Goal: Complete application form: Complete application form

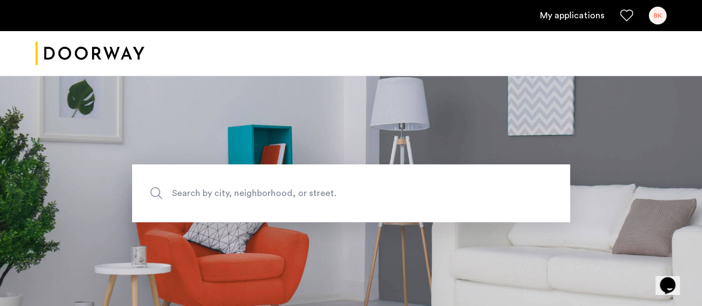
click at [653, 12] on div "BK" at bounding box center [657, 16] width 18 height 18
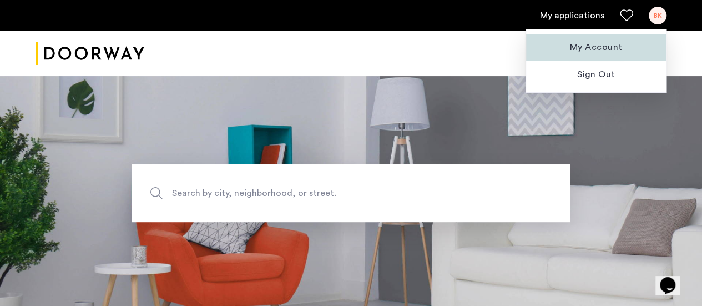
click at [588, 44] on span "My Account" at bounding box center [596, 46] width 122 height 13
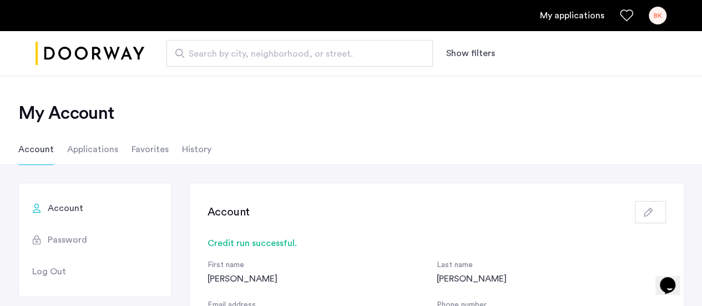
click at [103, 151] on li "Applications" at bounding box center [92, 149] width 51 height 31
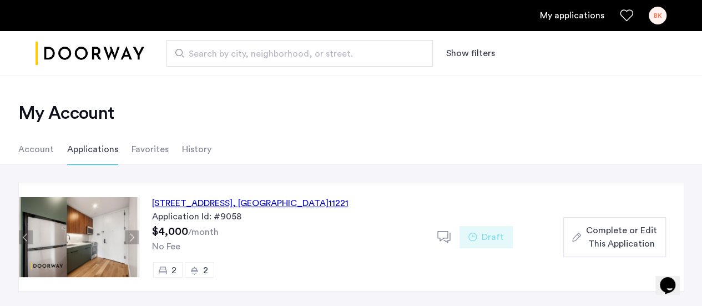
click at [601, 226] on span "Complete or Edit This Application" at bounding box center [620, 236] width 71 height 27
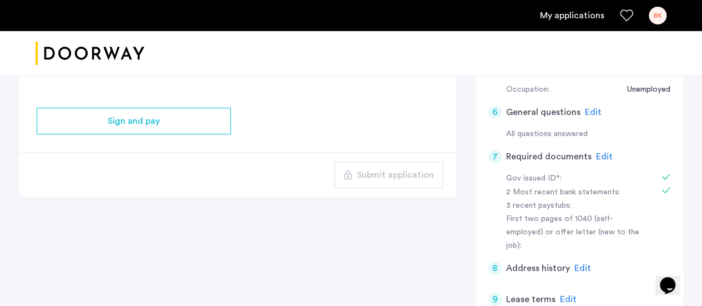
scroll to position [333, 0]
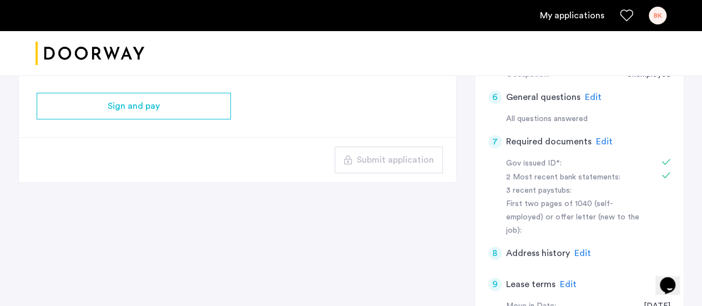
click at [599, 140] on span "Edit" at bounding box center [604, 141] width 17 height 9
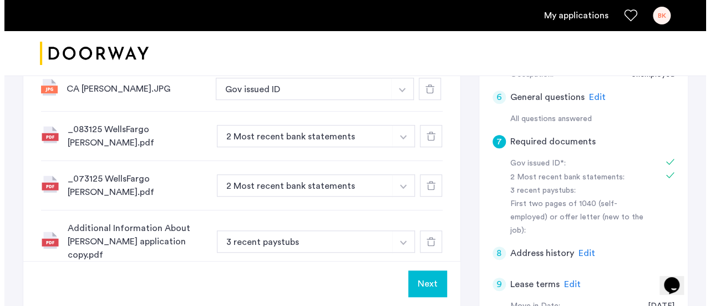
scroll to position [0, 0]
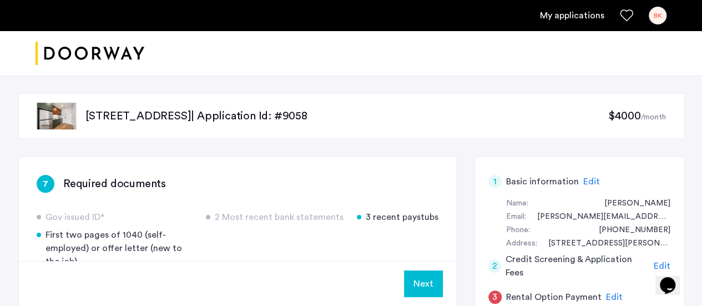
click at [648, 17] on div "BK" at bounding box center [657, 16] width 18 height 18
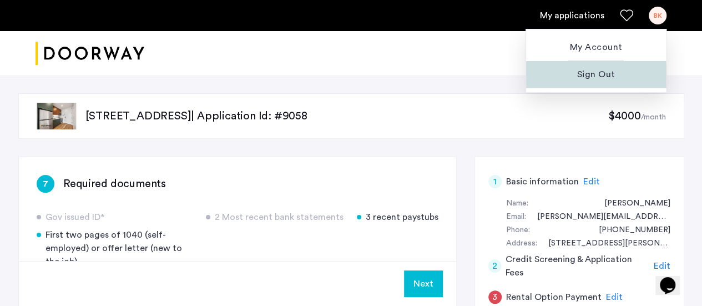
click at [573, 78] on span "Sign Out" at bounding box center [596, 74] width 122 height 13
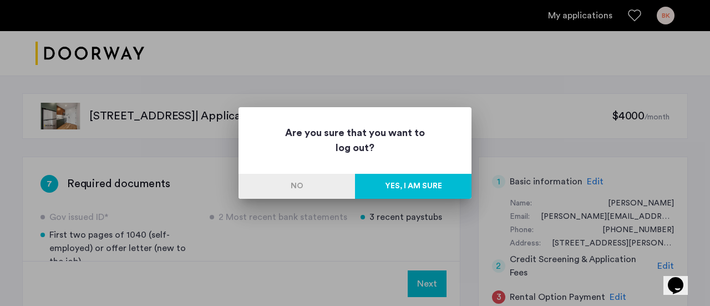
click at [423, 187] on button "Yes, I am sure" at bounding box center [413, 186] width 116 height 25
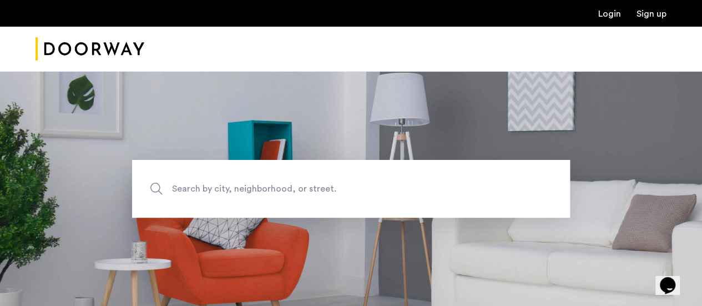
click at [603, 13] on link "Login" at bounding box center [609, 13] width 23 height 9
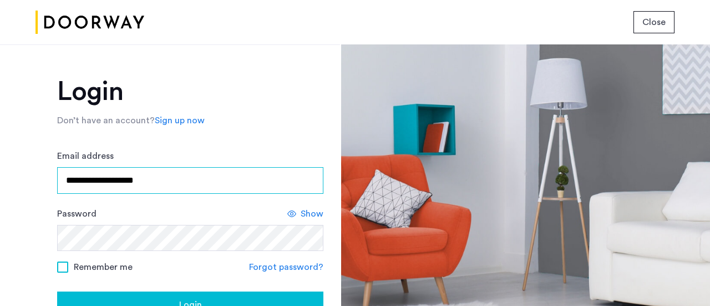
drag, startPoint x: 282, startPoint y: 170, endPoint x: 0, endPoint y: 190, distance: 282.4
click at [0, 190] on div "**********" at bounding box center [170, 174] width 340 height 261
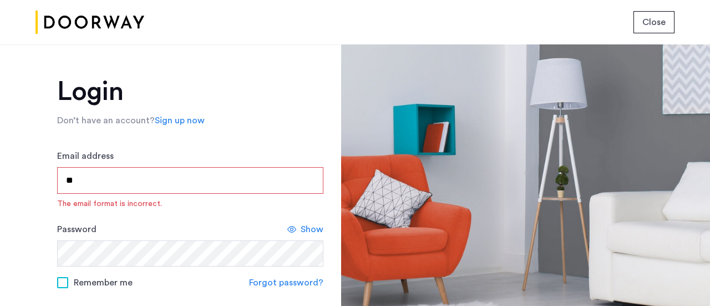
type input "*"
type input "**********"
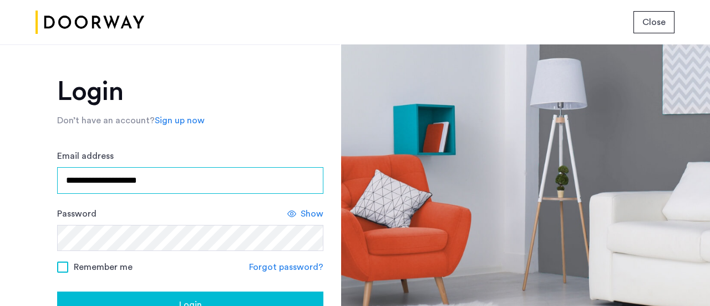
scroll to position [111, 0]
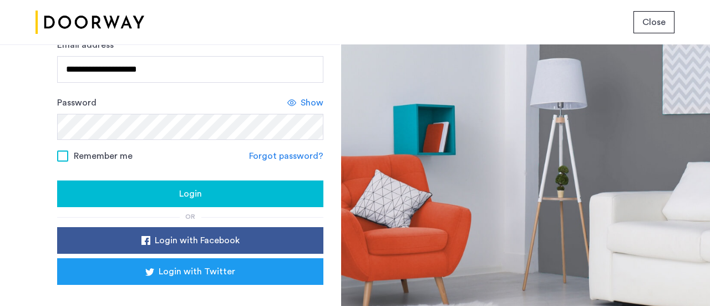
click at [193, 197] on span "Login" at bounding box center [190, 193] width 23 height 13
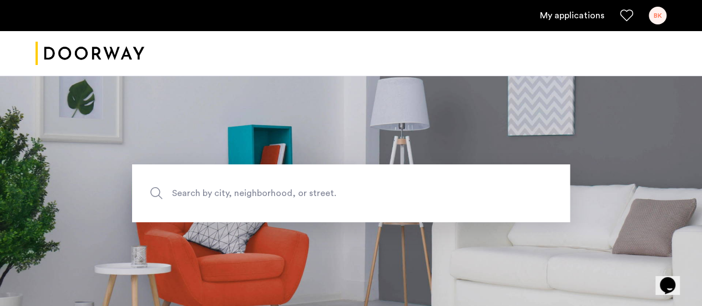
click at [564, 9] on link "My applications" at bounding box center [572, 15] width 64 height 13
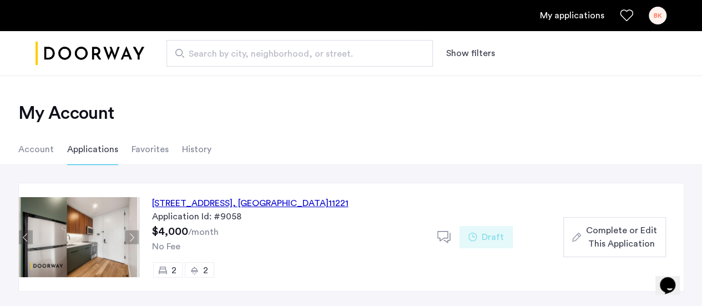
click at [89, 145] on li "Applications" at bounding box center [92, 149] width 51 height 31
click at [280, 196] on div "[STREET_ADDRESS]" at bounding box center [250, 202] width 196 height 13
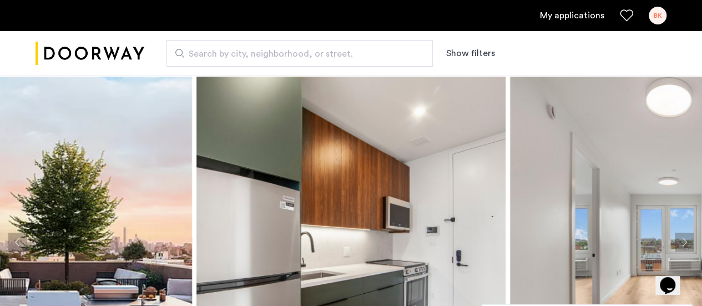
click at [573, 12] on link "My applications" at bounding box center [572, 15] width 64 height 13
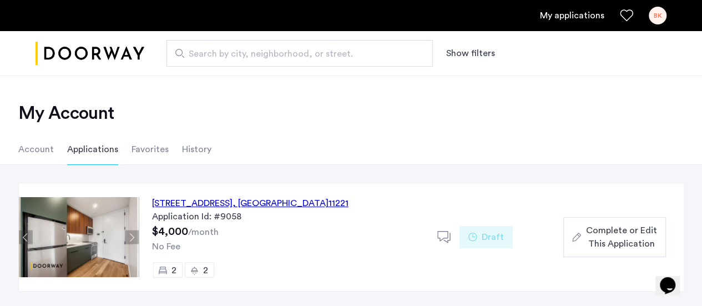
click at [294, 204] on div "972 Bushwick Avenue, Unit 8E, Brooklyn , NY 11221" at bounding box center [250, 202] width 196 height 13
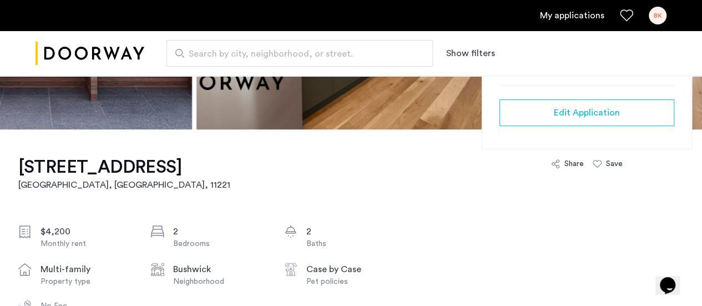
scroll to position [166, 0]
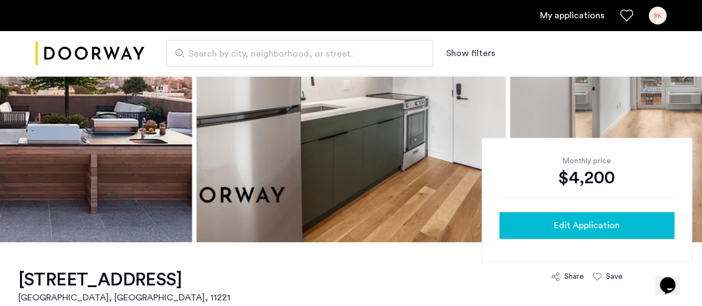
click at [549, 216] on button "Edit Application" at bounding box center [586, 225] width 175 height 27
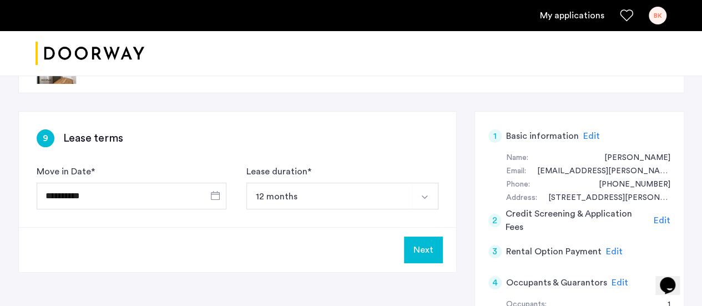
scroll to position [111, 0]
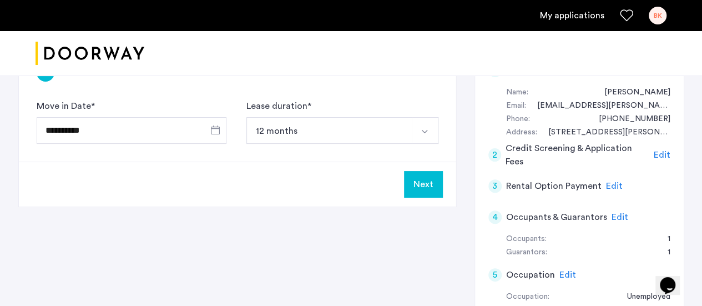
click at [663, 154] on span "Edit" at bounding box center [661, 154] width 17 height 9
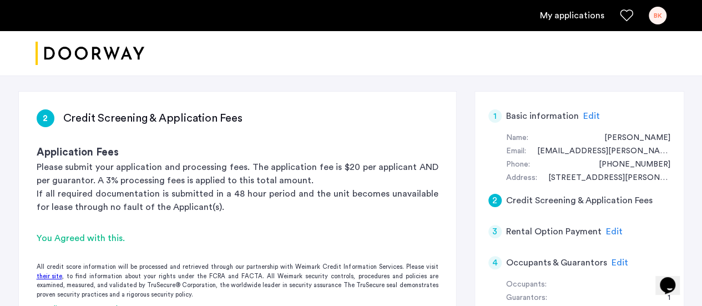
scroll to position [0, 0]
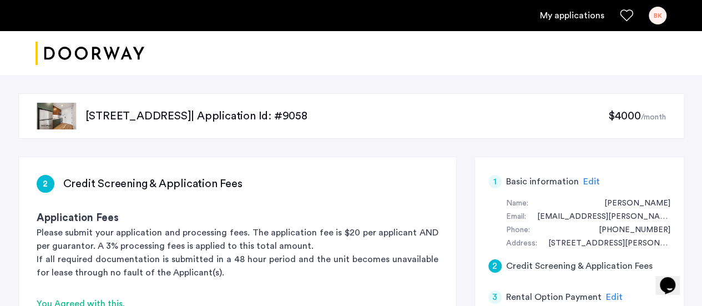
click at [586, 181] on span "Edit" at bounding box center [591, 181] width 17 height 9
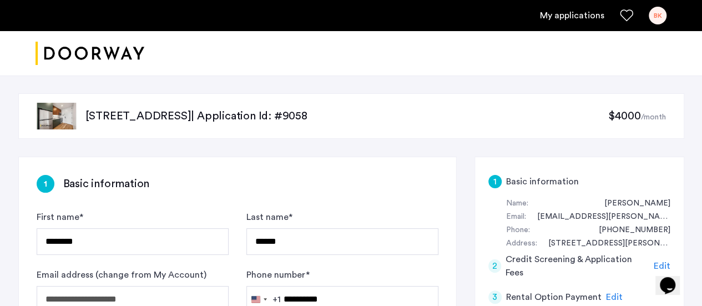
scroll to position [166, 0]
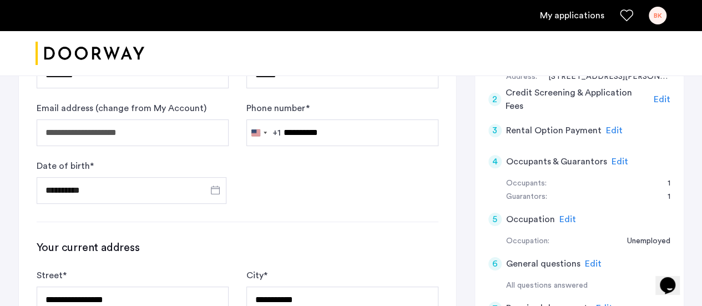
click at [616, 157] on span "Edit" at bounding box center [619, 161] width 17 height 9
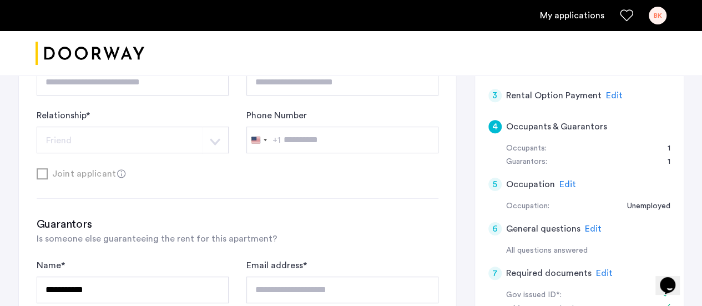
scroll to position [333, 0]
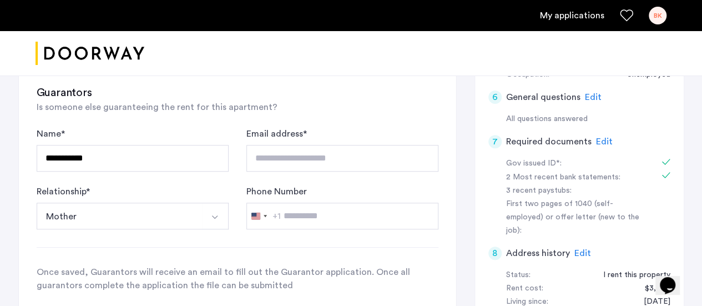
click at [602, 140] on span "Edit" at bounding box center [604, 141] width 17 height 9
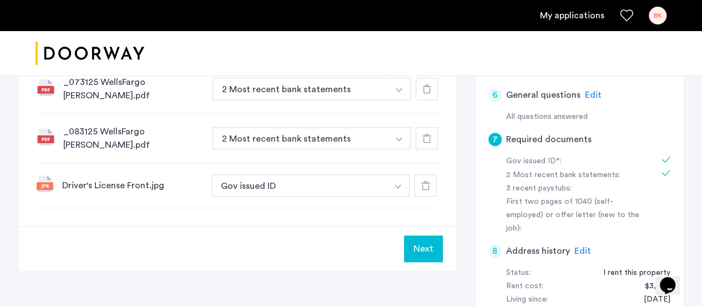
scroll to position [222, 0]
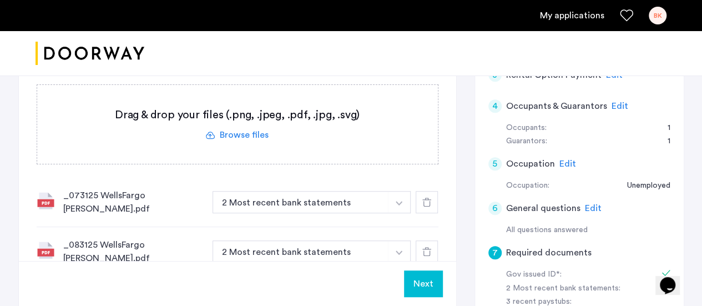
click at [230, 128] on label at bounding box center [237, 124] width 400 height 79
click at [0, 0] on input "file" at bounding box center [0, 0] width 0 height 0
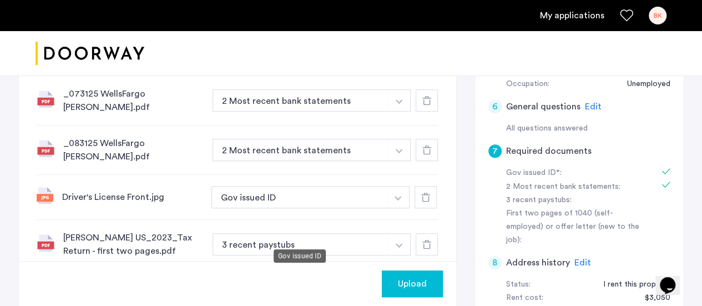
scroll to position [388, 0]
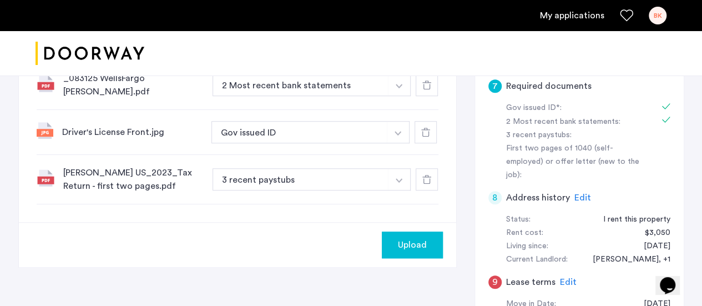
click at [399, 238] on span "Upload" at bounding box center [412, 244] width 29 height 13
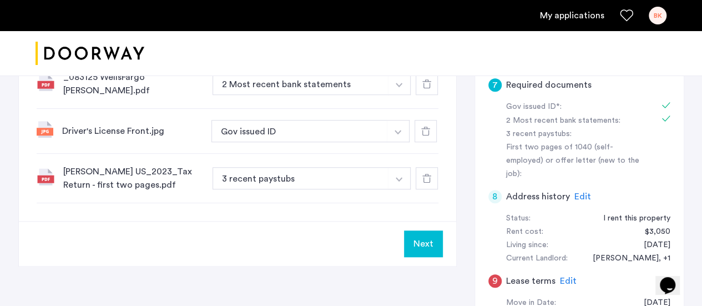
scroll to position [444, 0]
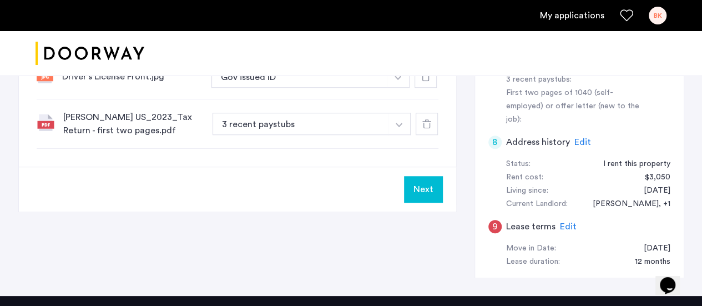
click at [398, 116] on button "button" at bounding box center [399, 124] width 23 height 22
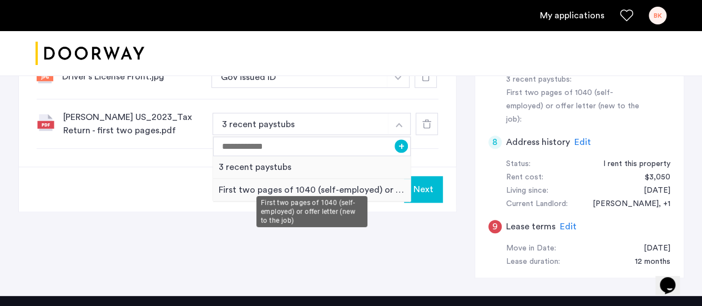
click at [353, 179] on div "First two pages of 1040 (self-employed) or offer letter (new to the job)" at bounding box center [312, 190] width 198 height 23
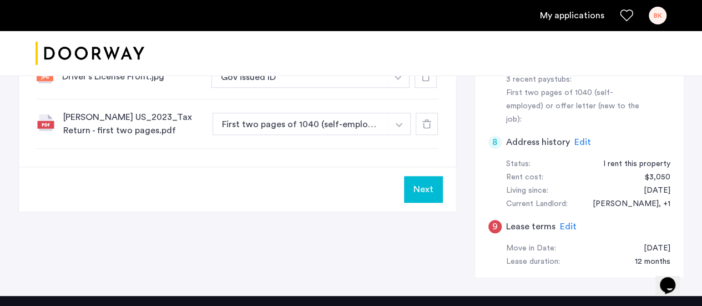
click at [413, 176] on button "Next" at bounding box center [423, 189] width 39 height 27
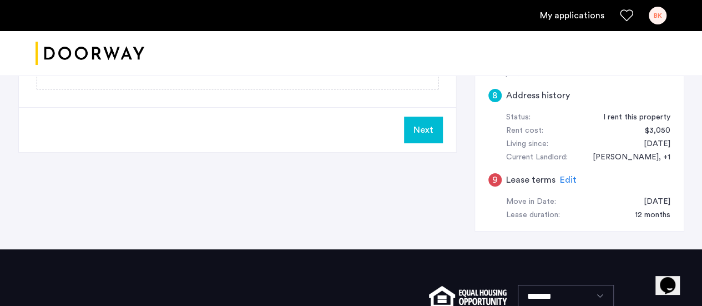
scroll to position [499, 0]
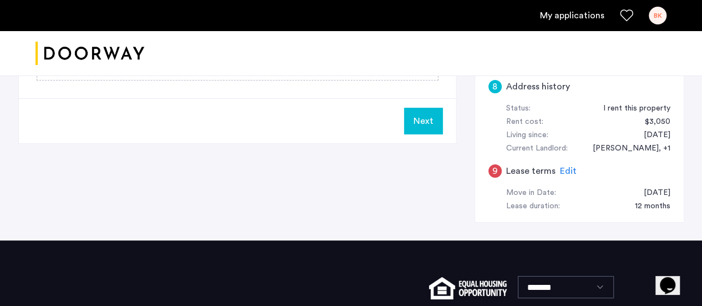
click at [438, 121] on button "Next" at bounding box center [423, 121] width 39 height 27
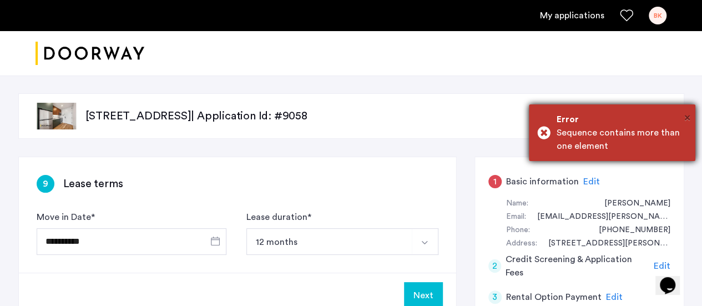
click at [689, 118] on span "×" at bounding box center [687, 117] width 6 height 11
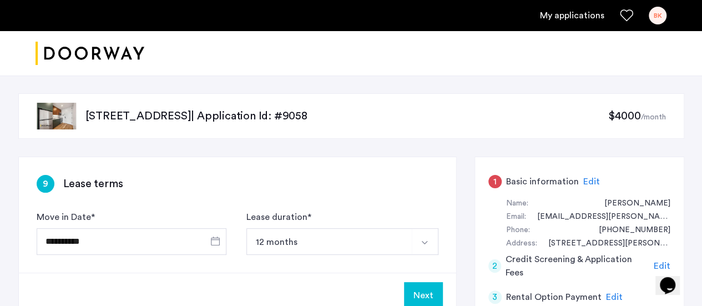
click at [585, 179] on span "Edit" at bounding box center [591, 181] width 17 height 9
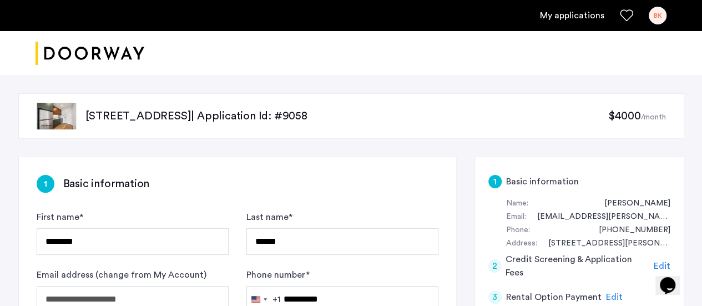
click at [648, 17] on div "BK" at bounding box center [657, 16] width 18 height 18
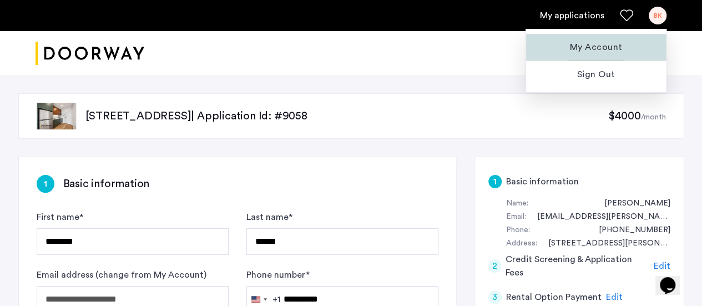
click at [592, 48] on span "My Account" at bounding box center [596, 46] width 122 height 13
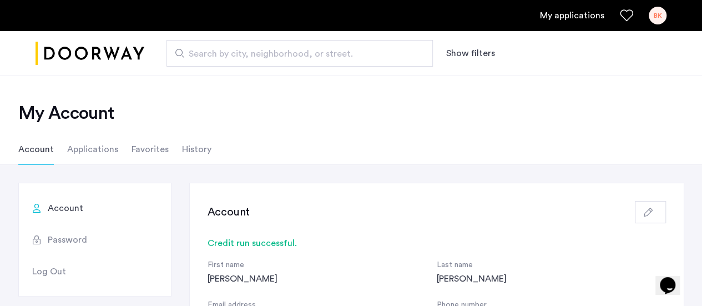
click at [655, 16] on div "BK" at bounding box center [657, 16] width 18 height 18
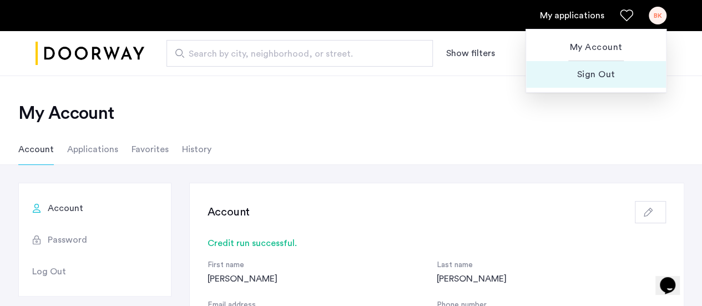
click at [602, 73] on span "Sign Out" at bounding box center [596, 74] width 122 height 13
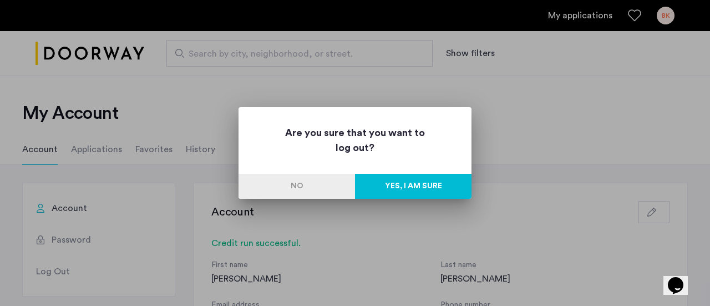
click at [312, 179] on button "No" at bounding box center [296, 186] width 116 height 25
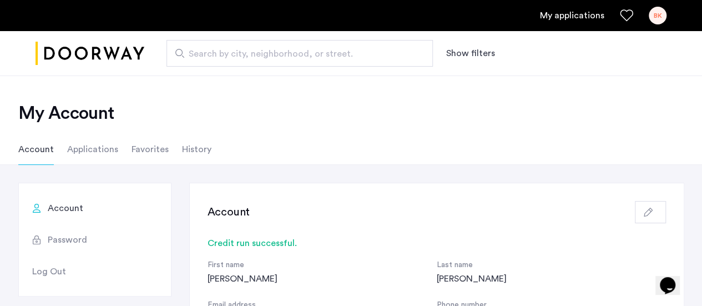
click at [57, 207] on span "Account" at bounding box center [65, 207] width 35 height 13
click at [66, 235] on span "Password" at bounding box center [67, 239] width 39 height 13
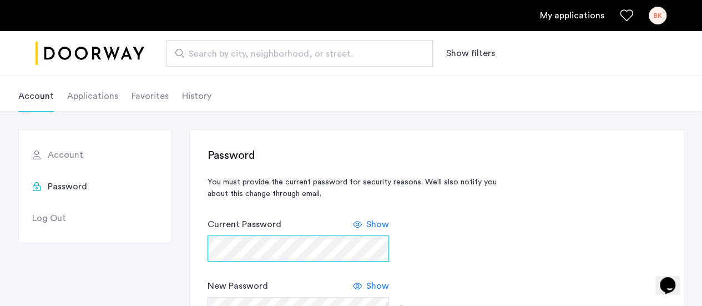
scroll to position [111, 0]
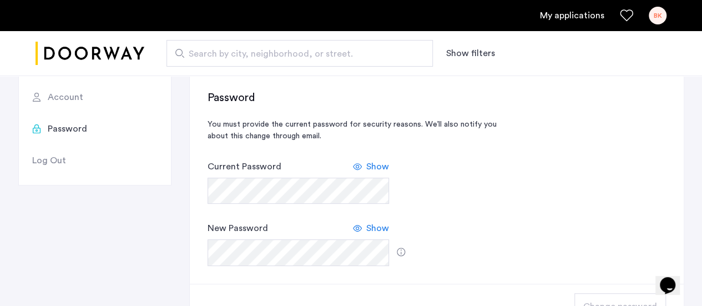
click at [383, 162] on span "Show" at bounding box center [377, 166] width 23 height 13
click at [383, 228] on span "Show" at bounding box center [377, 227] width 23 height 13
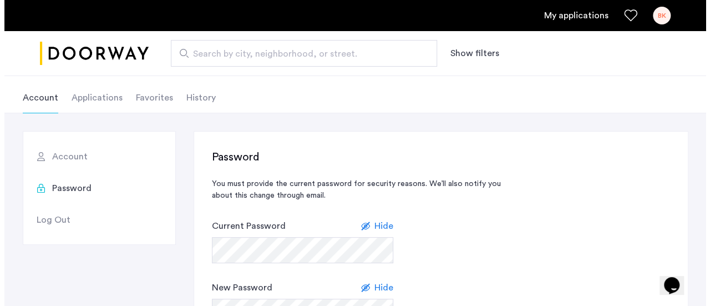
scroll to position [0, 0]
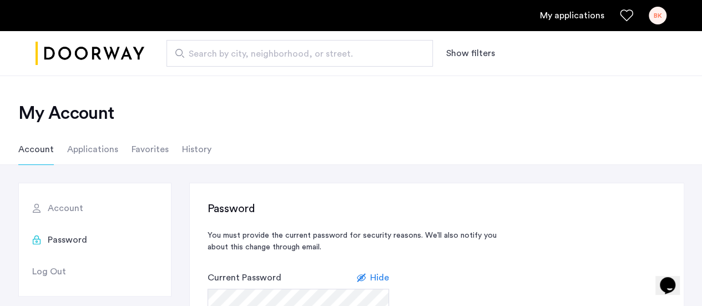
click at [653, 17] on div "BK" at bounding box center [657, 16] width 18 height 18
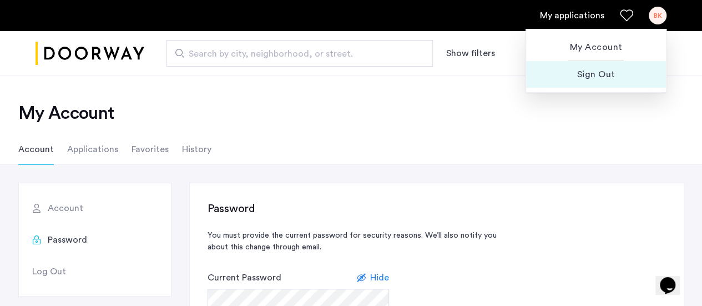
click at [588, 79] on span "Sign Out" at bounding box center [596, 74] width 122 height 13
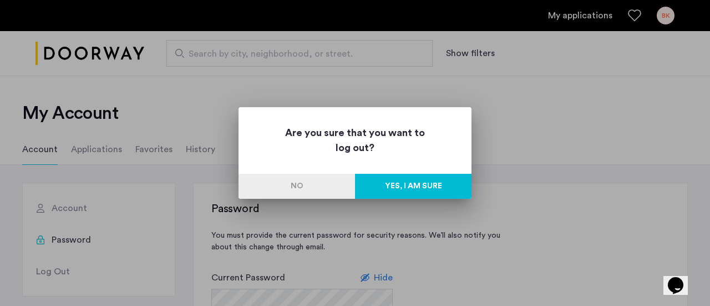
click at [400, 180] on button "Yes, I am sure" at bounding box center [413, 186] width 116 height 25
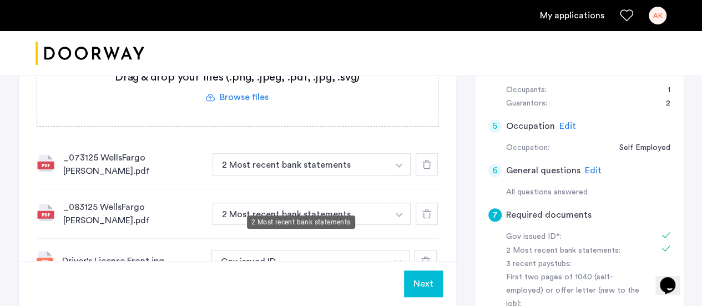
scroll to position [277, 0]
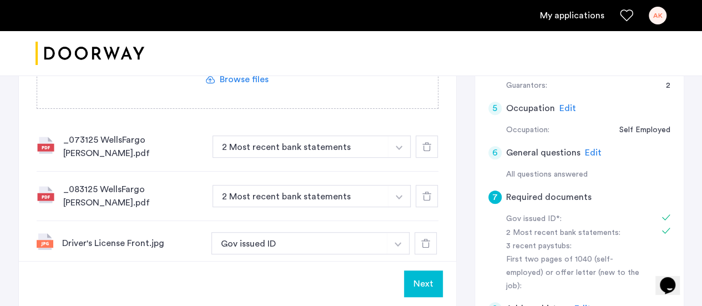
click at [257, 79] on label at bounding box center [237, 68] width 400 height 79
click at [0, 0] on input "file" at bounding box center [0, 0] width 0 height 0
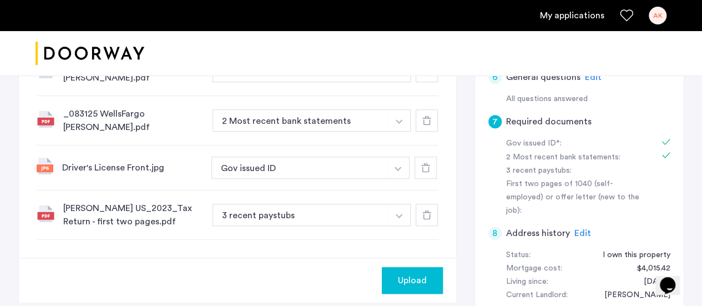
scroll to position [388, 0]
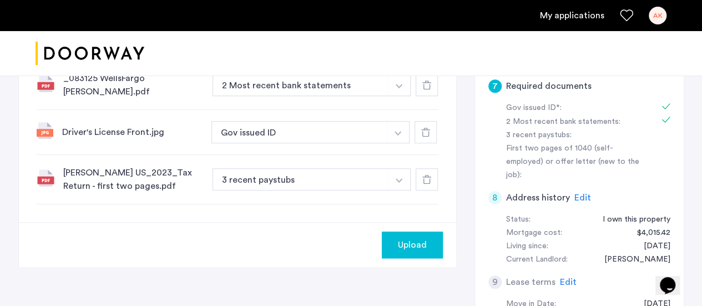
click at [425, 240] on span "Upload" at bounding box center [412, 244] width 29 height 13
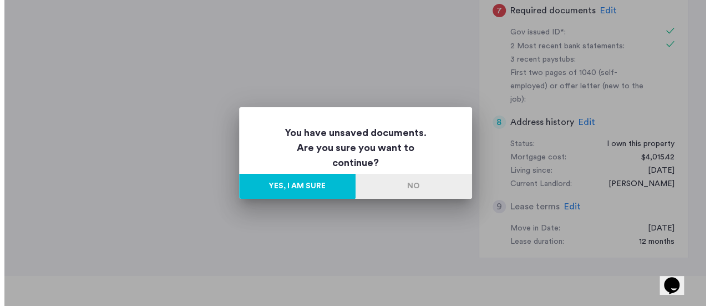
scroll to position [0, 0]
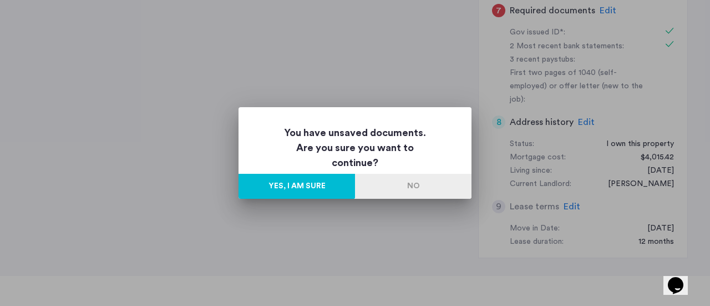
click at [301, 191] on button "Yes, I am sure" at bounding box center [296, 186] width 116 height 25
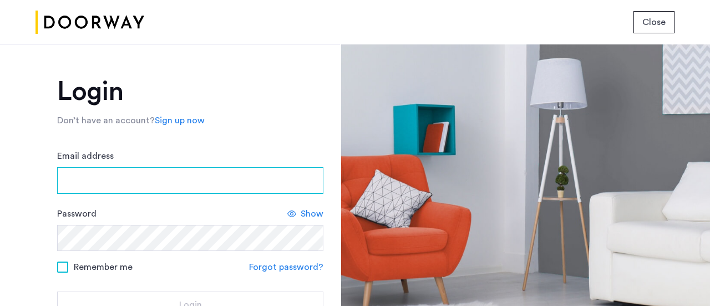
type input "**********"
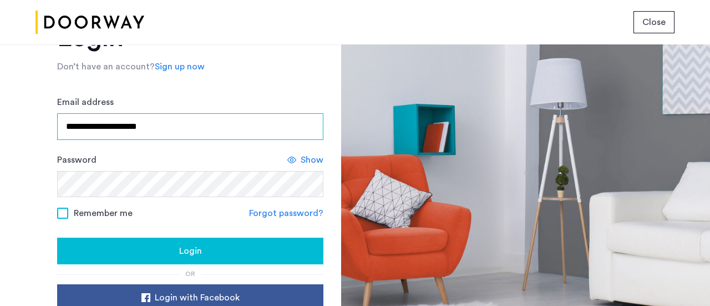
scroll to position [55, 0]
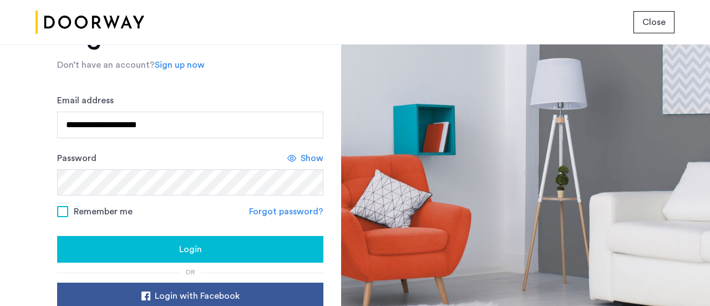
click at [201, 240] on button "Login" at bounding box center [190, 249] width 266 height 27
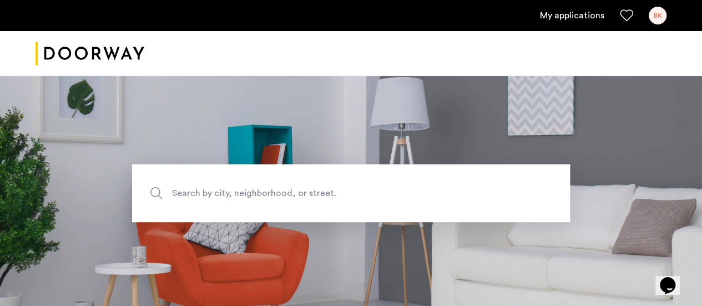
click at [657, 15] on div "BK" at bounding box center [657, 16] width 18 height 18
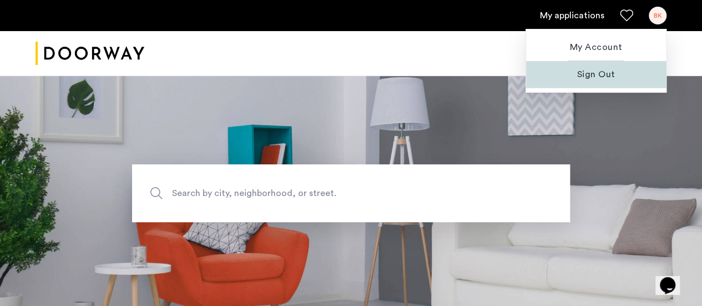
click at [591, 73] on span "Sign Out" at bounding box center [596, 74] width 122 height 13
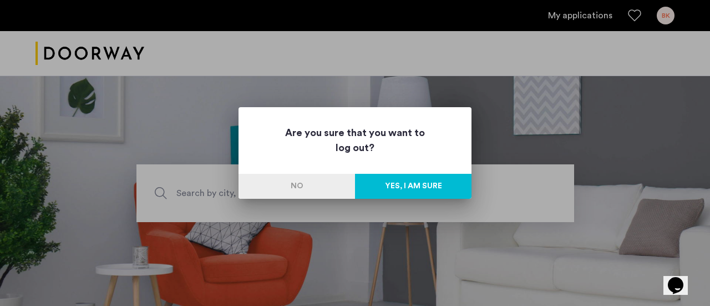
click at [403, 189] on button "Yes, I am sure" at bounding box center [413, 186] width 116 height 25
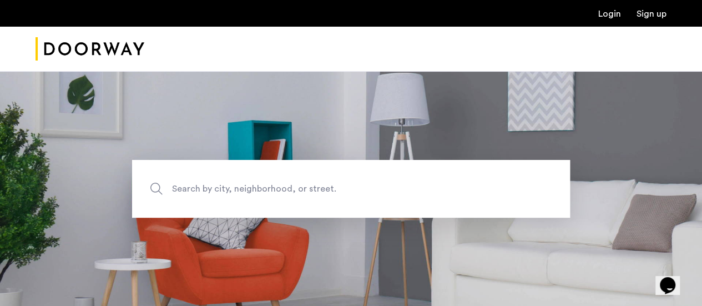
click at [613, 13] on link "Login" at bounding box center [609, 13] width 23 height 9
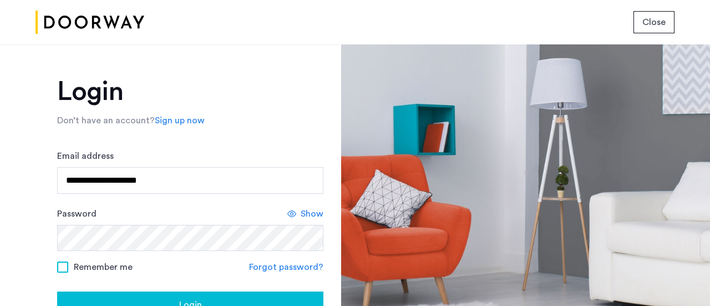
click at [317, 214] on span "Show" at bounding box center [312, 213] width 23 height 13
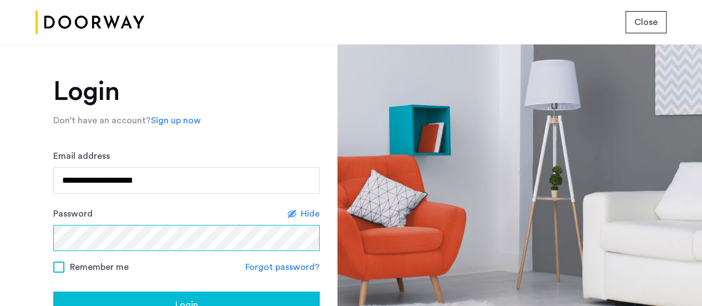
click at [0, 247] on div "**********" at bounding box center [168, 174] width 336 height 261
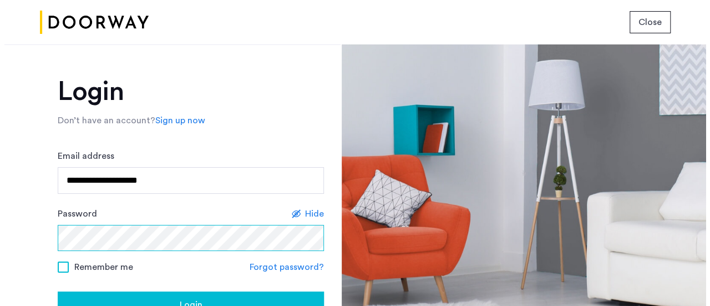
scroll to position [55, 0]
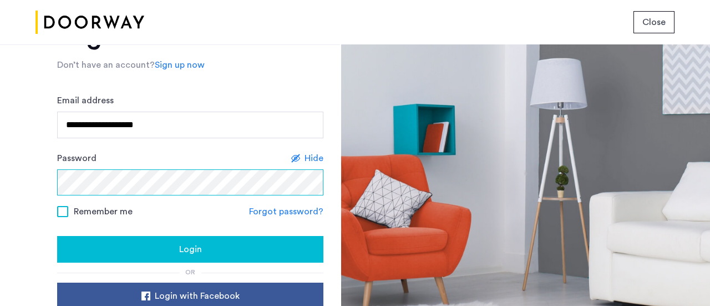
click at [0, 180] on div "**********" at bounding box center [170, 174] width 340 height 261
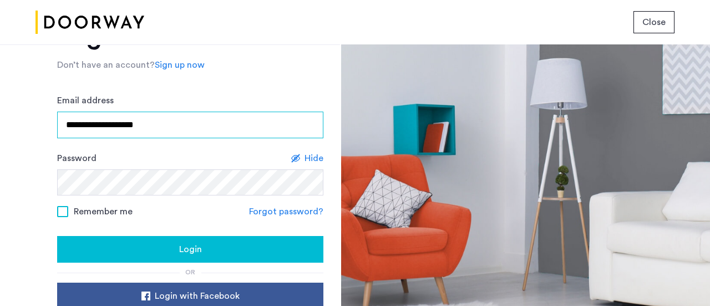
type input "**********"
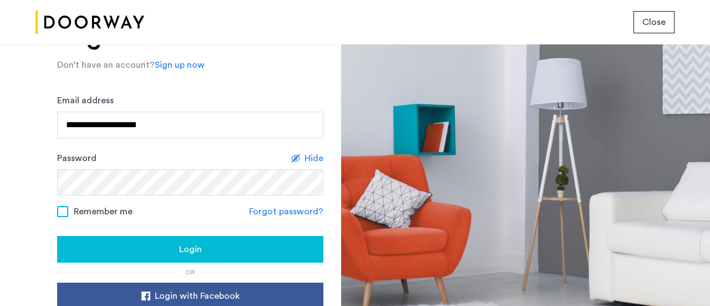
click at [161, 247] on div "Login" at bounding box center [190, 248] width 248 height 13
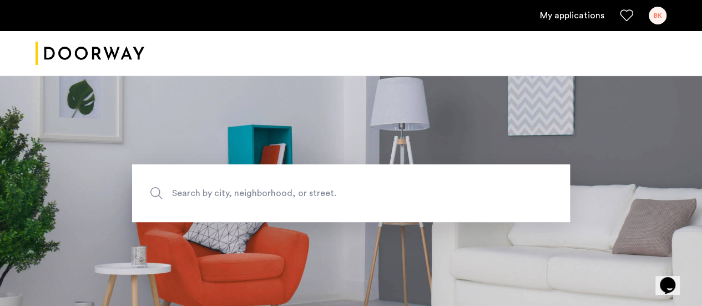
click at [647, 15] on ul "My applications BK" at bounding box center [350, 16] width 631 height 18
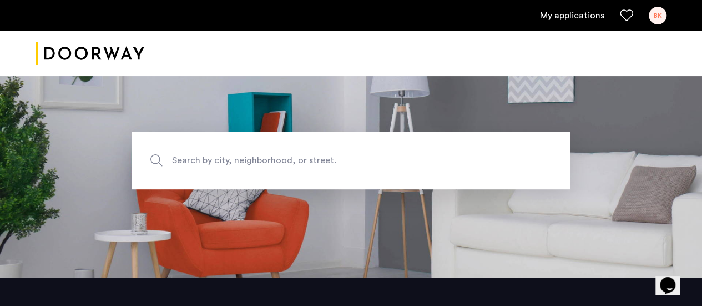
scroll to position [111, 0]
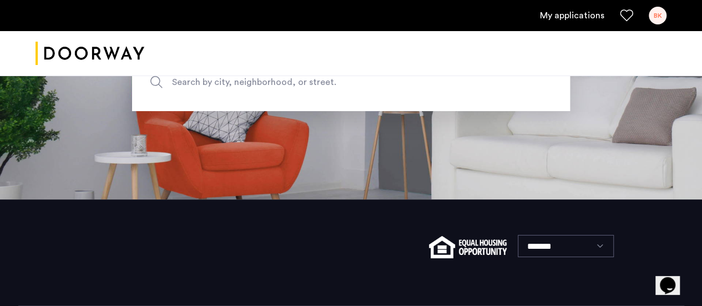
click at [586, 16] on link "My applications" at bounding box center [572, 15] width 64 height 13
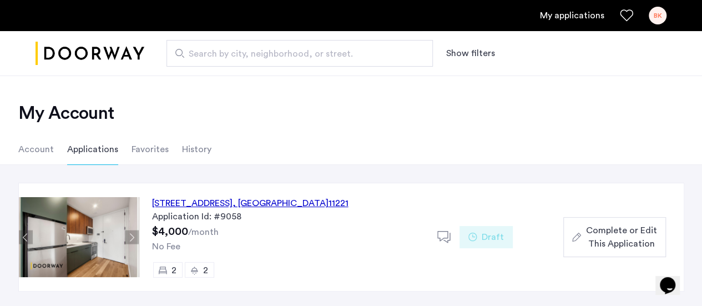
click at [287, 199] on div "[STREET_ADDRESS]" at bounding box center [250, 202] width 196 height 13
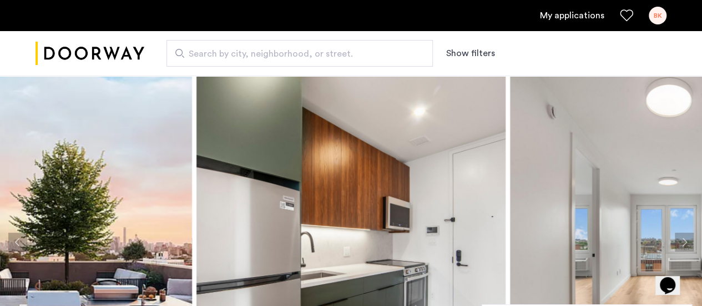
click at [597, 12] on link "My applications" at bounding box center [572, 15] width 64 height 13
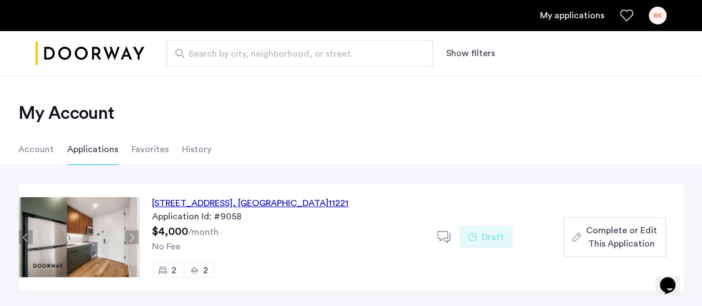
click at [299, 200] on div "[STREET_ADDRESS]" at bounding box center [250, 202] width 196 height 13
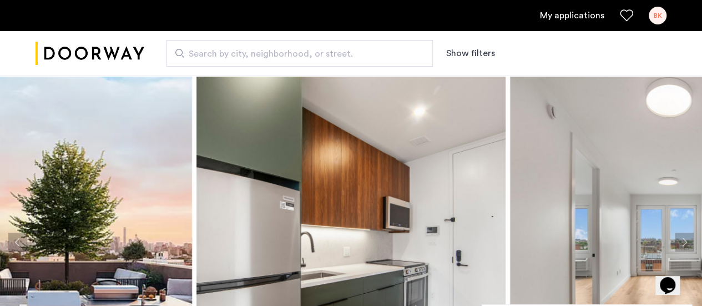
click at [602, 15] on link "My applications" at bounding box center [572, 15] width 64 height 13
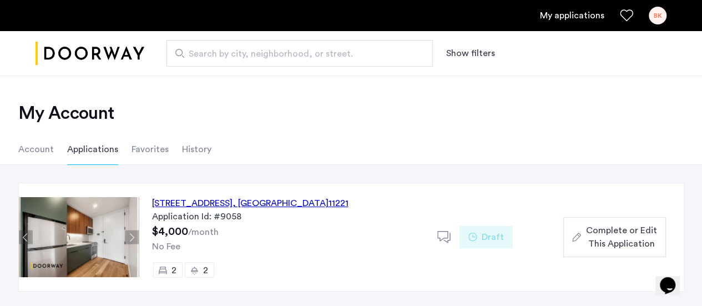
click at [42, 151] on li "Account" at bounding box center [35, 149] width 35 height 31
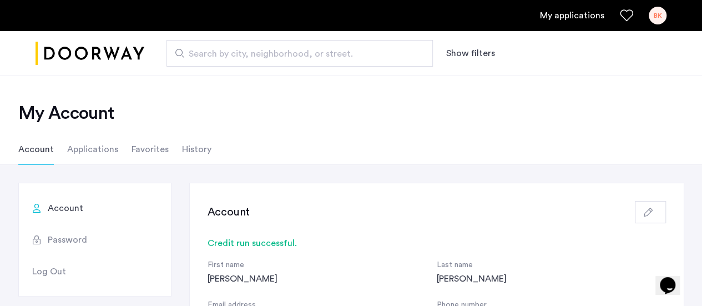
click at [85, 146] on li "Applications" at bounding box center [92, 149] width 51 height 31
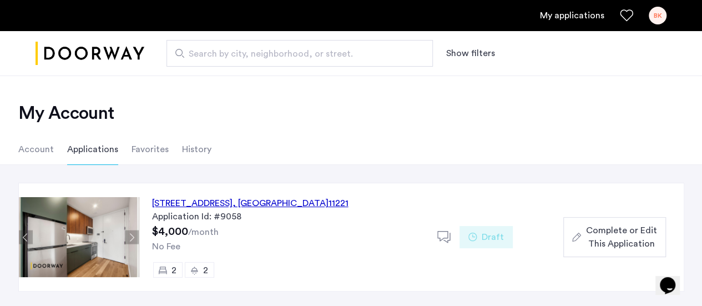
click at [278, 199] on div "972 Bushwick Avenue, Unit 8E, Brooklyn , NY 11221" at bounding box center [250, 202] width 196 height 13
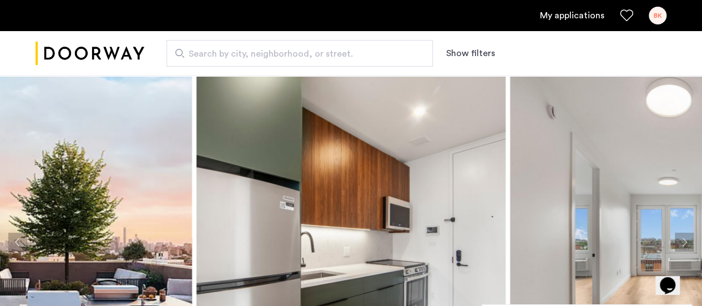
click at [567, 14] on link "My applications" at bounding box center [572, 15] width 64 height 13
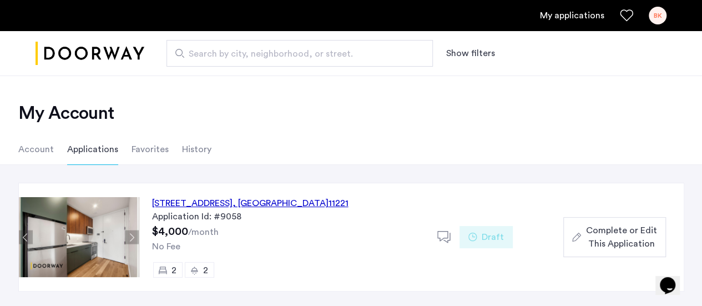
click at [609, 235] on span "Complete or Edit This Application" at bounding box center [620, 236] width 71 height 27
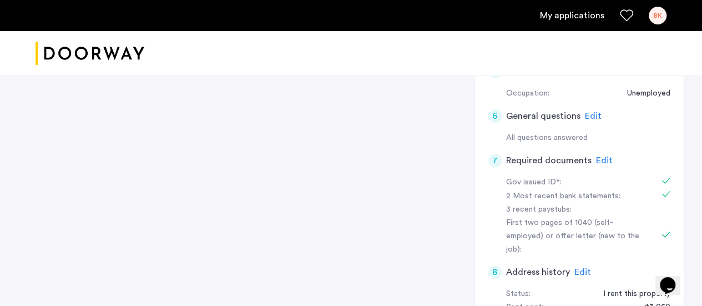
scroll to position [333, 0]
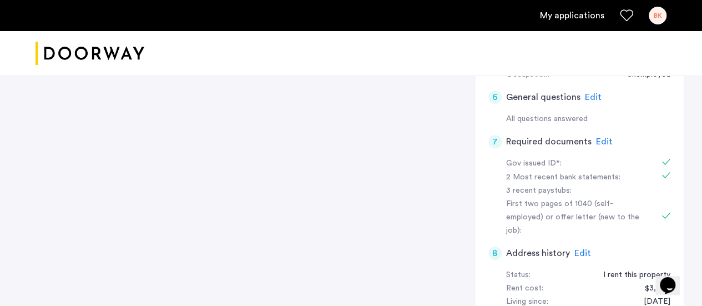
click at [603, 138] on span "Edit" at bounding box center [604, 141] width 17 height 9
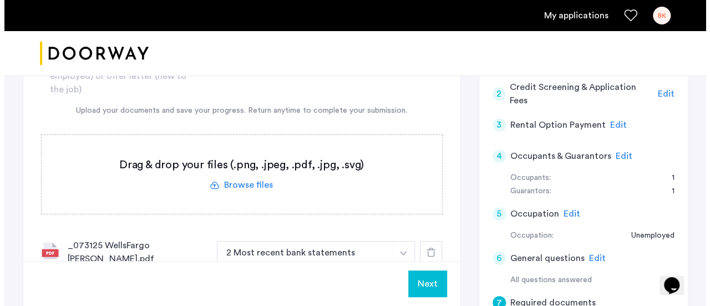
scroll to position [0, 0]
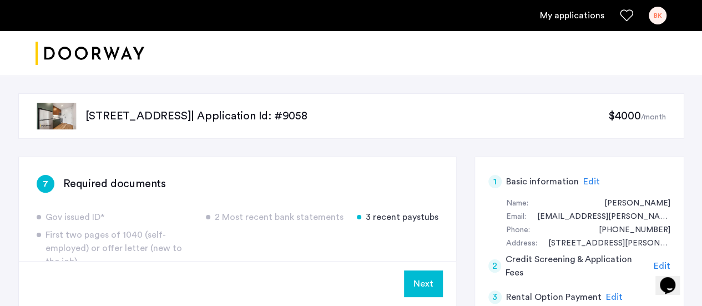
click at [655, 18] on div "BK" at bounding box center [657, 16] width 18 height 18
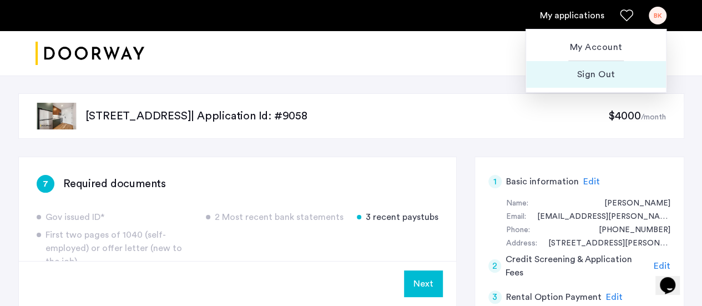
click at [591, 76] on span "Sign Out" at bounding box center [596, 74] width 122 height 13
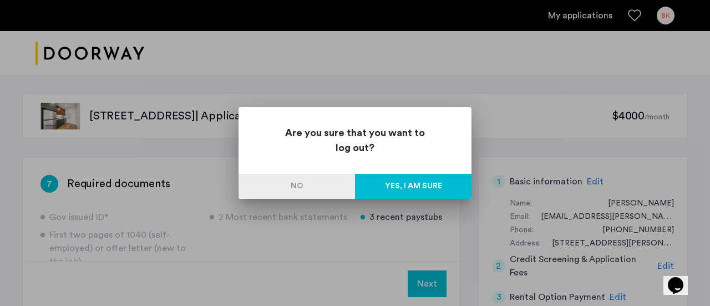
click at [382, 195] on button "Yes, I am sure" at bounding box center [413, 186] width 116 height 25
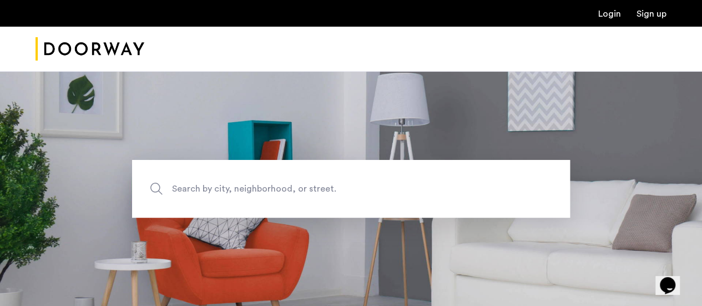
click at [604, 17] on link "Login" at bounding box center [609, 13] width 23 height 9
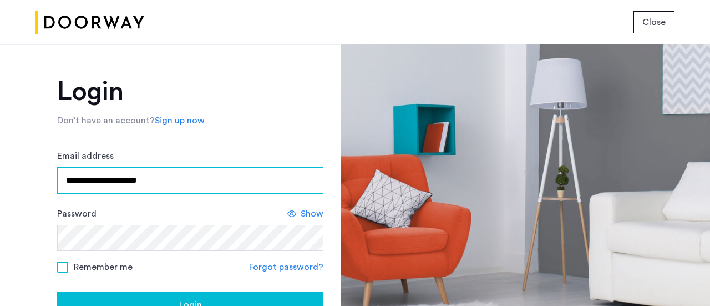
drag, startPoint x: 220, startPoint y: 170, endPoint x: 2, endPoint y: 139, distance: 220.1
click at [1, 138] on div "**********" at bounding box center [170, 174] width 340 height 261
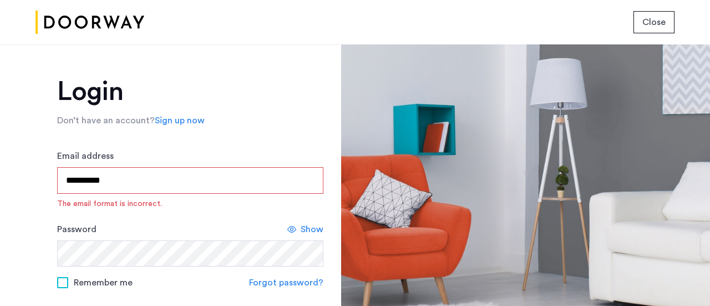
type input "**********"
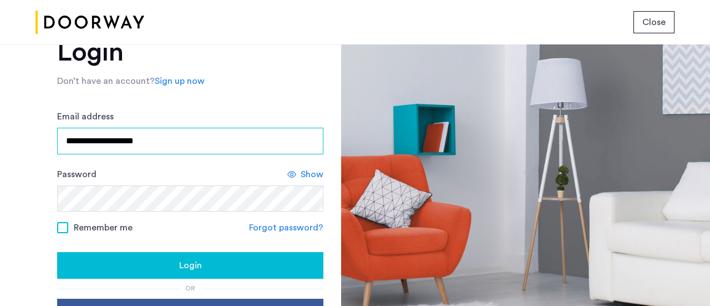
scroll to position [55, 0]
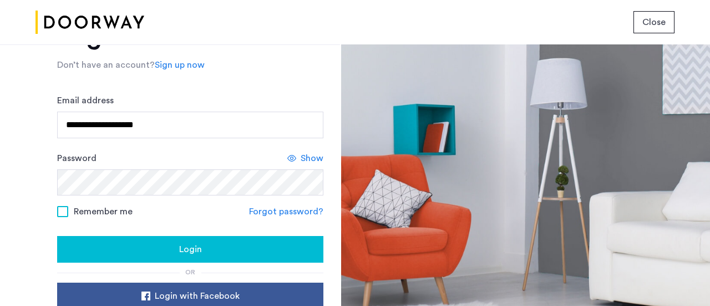
click at [318, 158] on span "Show" at bounding box center [312, 157] width 23 height 13
click at [74, 212] on span "Remember me" at bounding box center [103, 211] width 59 height 13
click at [170, 245] on div "Login" at bounding box center [190, 248] width 248 height 13
